Goal: Task Accomplishment & Management: Manage account settings

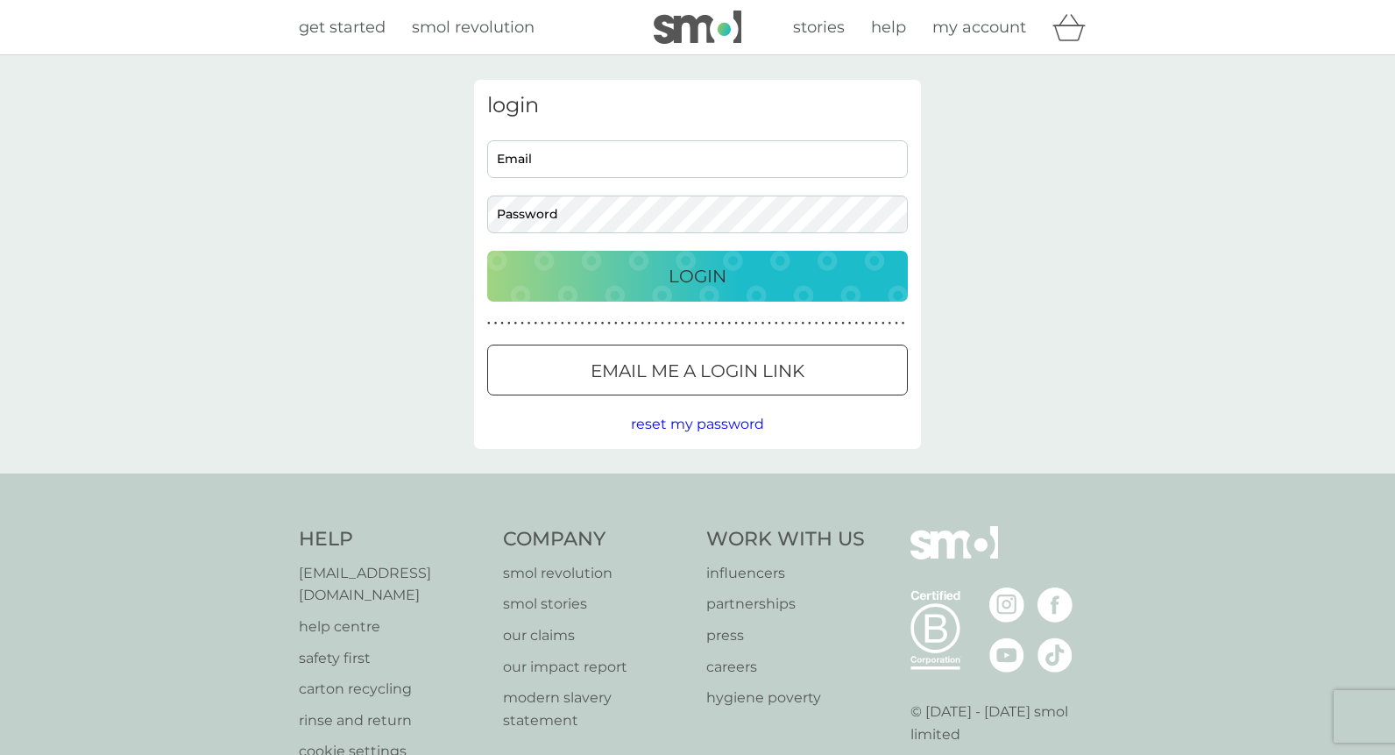
type input "miriam.johnson801@gmail.com"
click at [702, 295] on button "Login" at bounding box center [697, 276] width 421 height 51
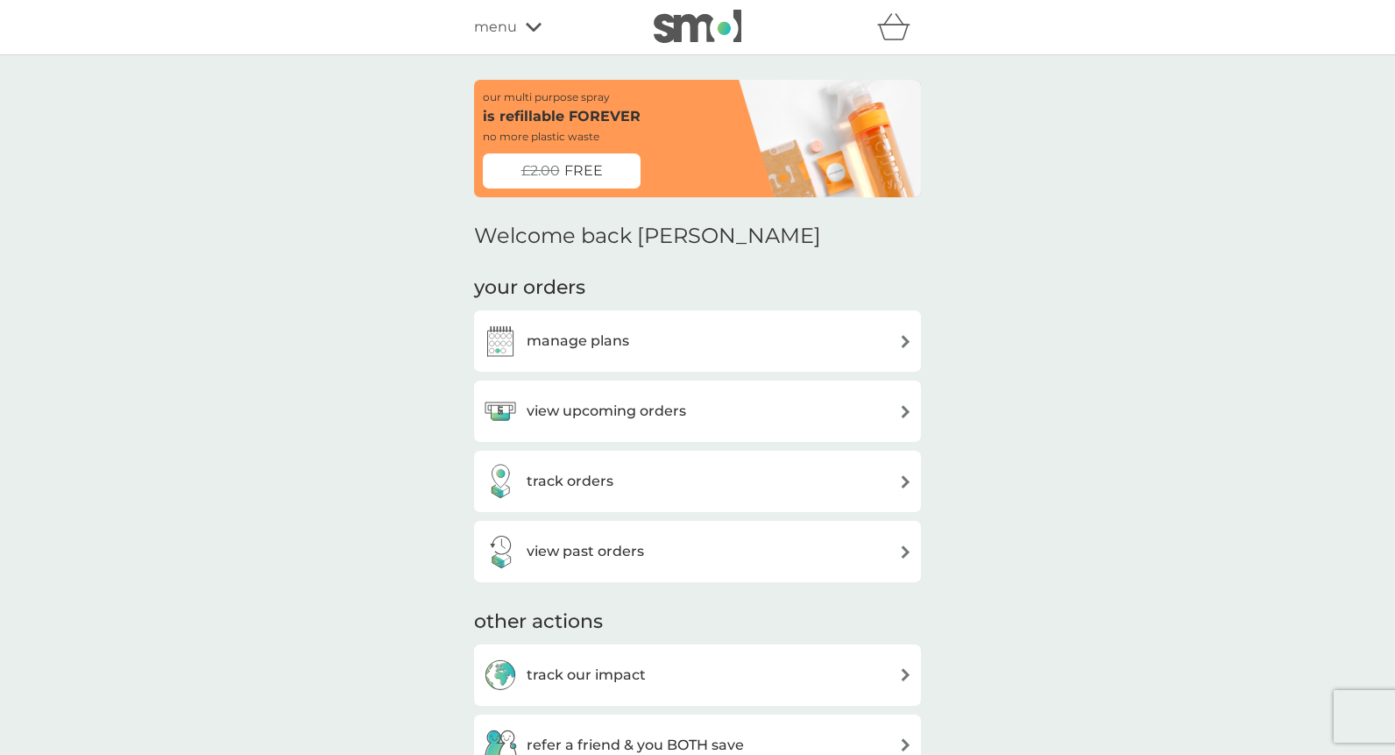
click at [611, 401] on h3 "view upcoming orders" at bounding box center [607, 411] width 160 height 23
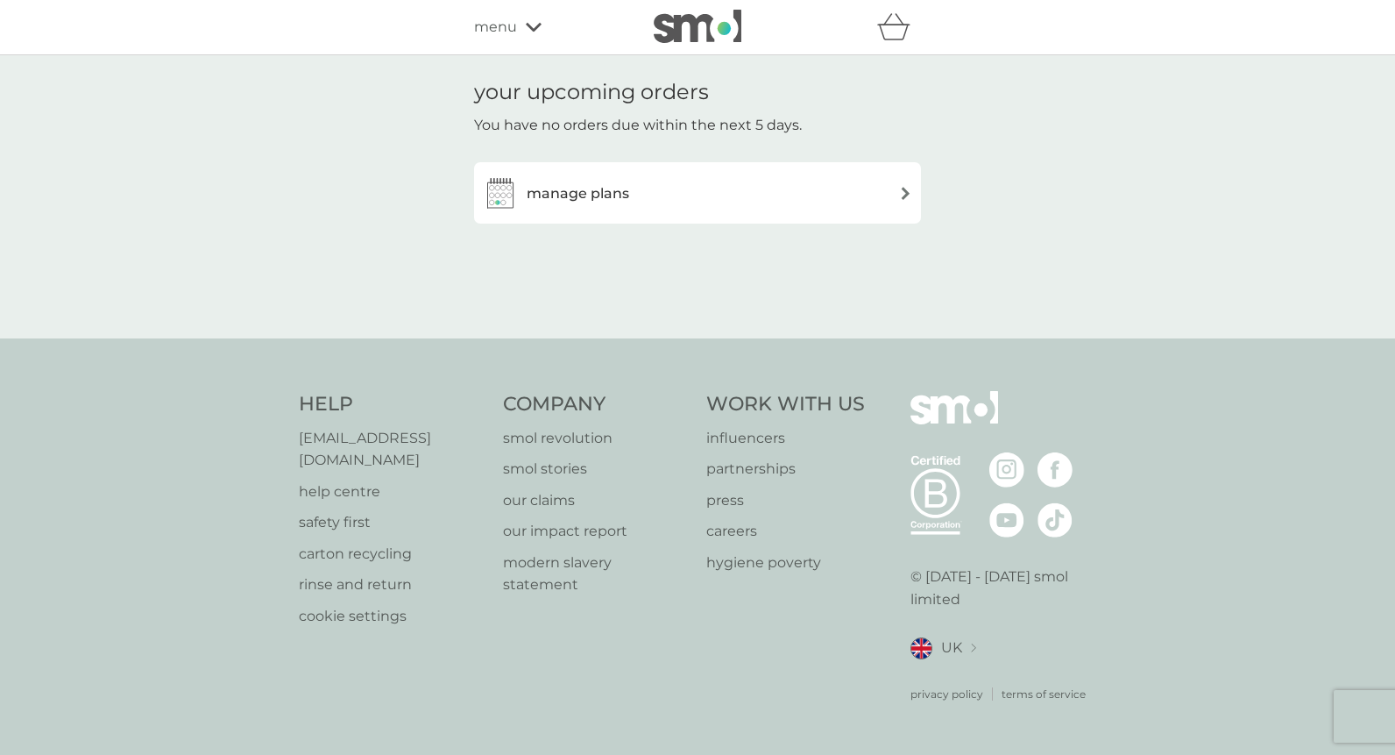
click at [583, 194] on h3 "manage plans" at bounding box center [578, 193] width 103 height 23
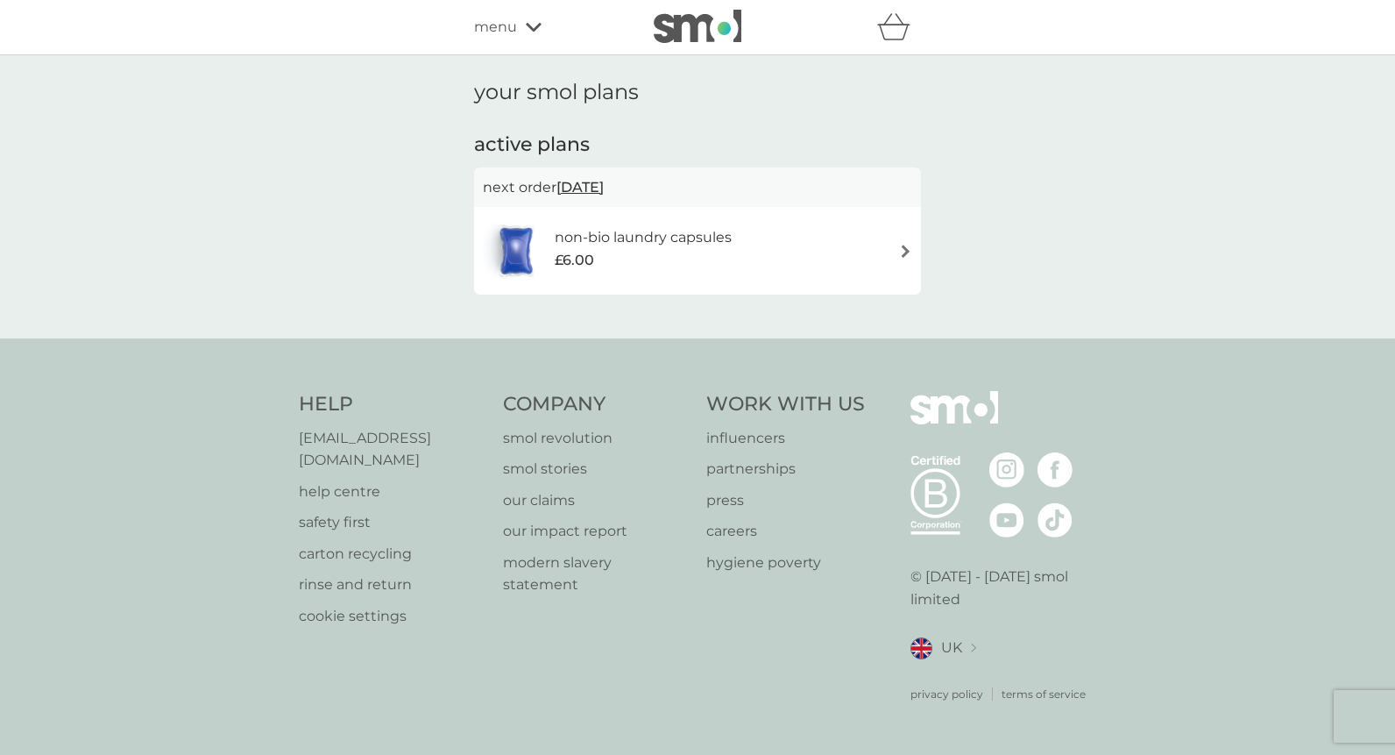
click at [677, 239] on h6 "non-bio laundry capsules" at bounding box center [643, 237] width 177 height 23
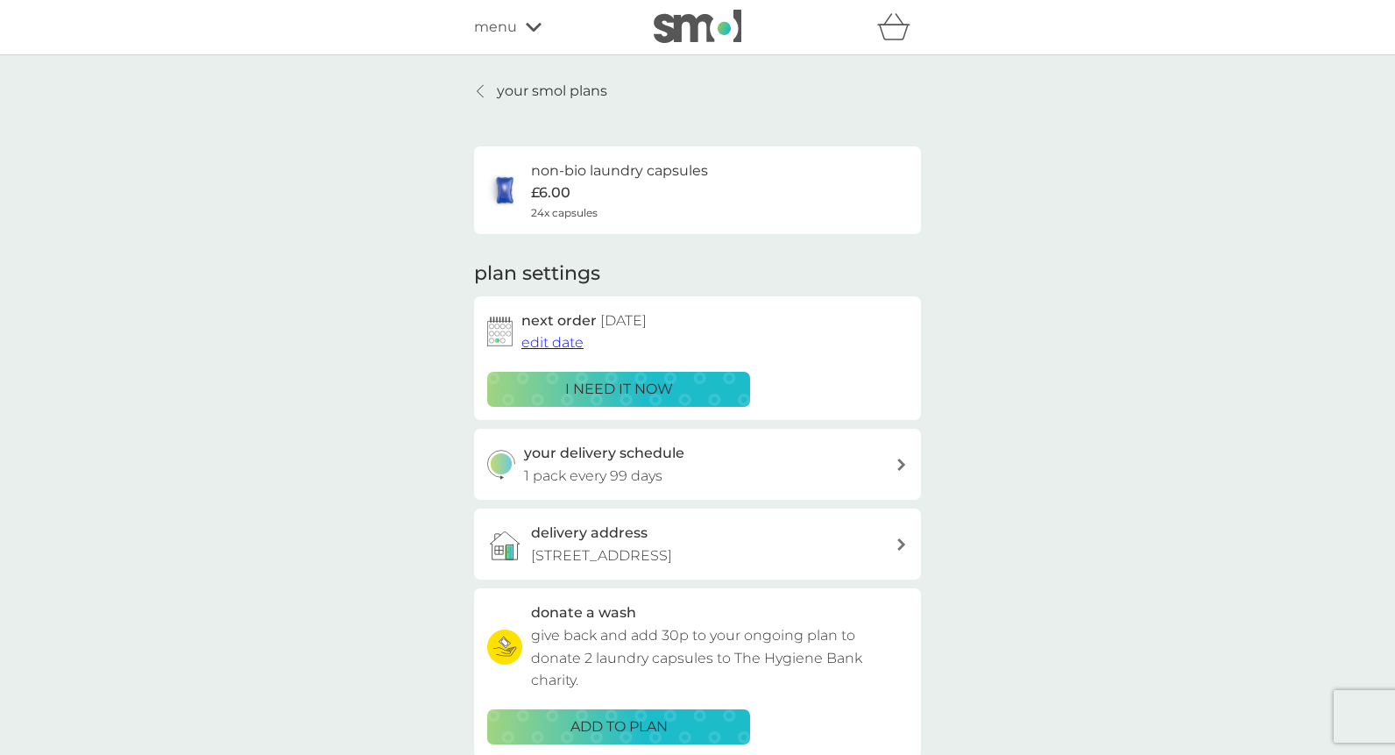
click at [623, 395] on p "i need it now" at bounding box center [619, 389] width 108 height 23
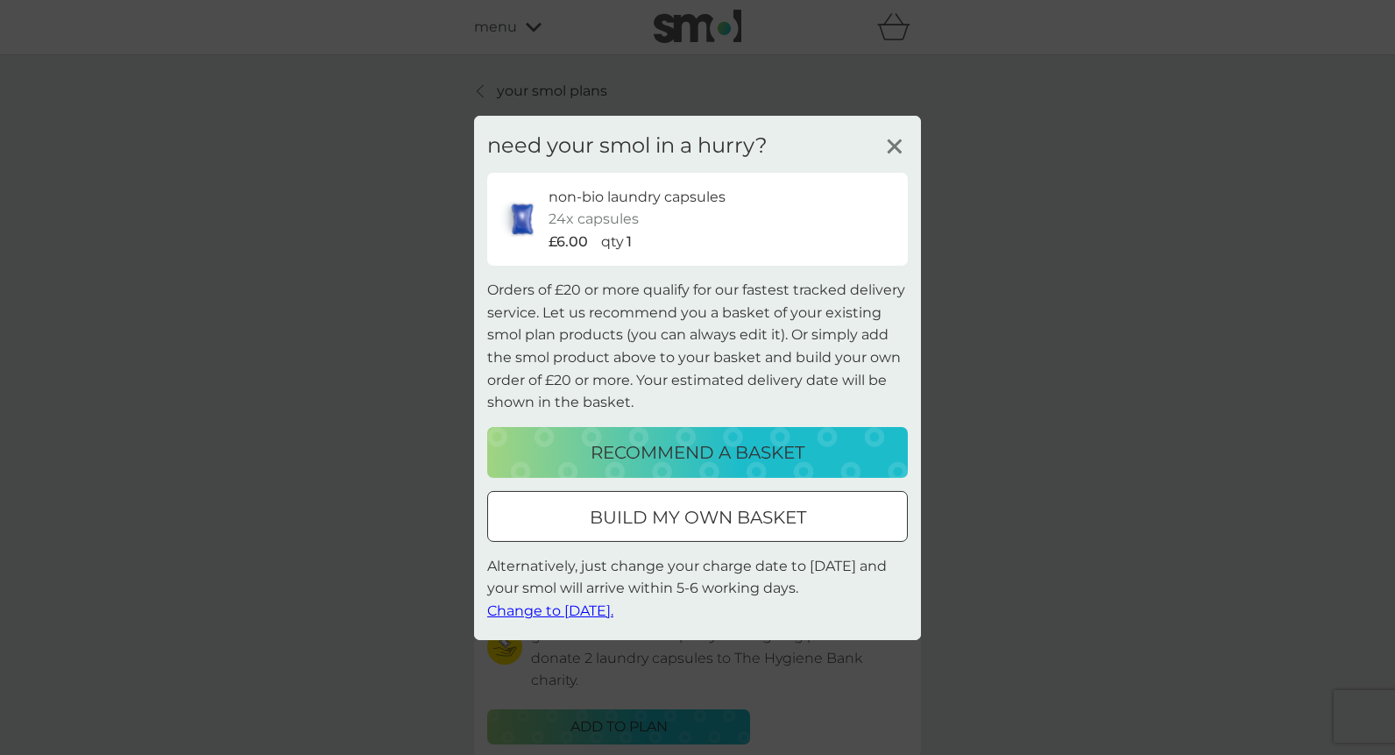
click at [539, 607] on span "Change to [DATE]." at bounding box center [550, 610] width 126 height 17
